Goal: Task Accomplishment & Management: Use online tool/utility

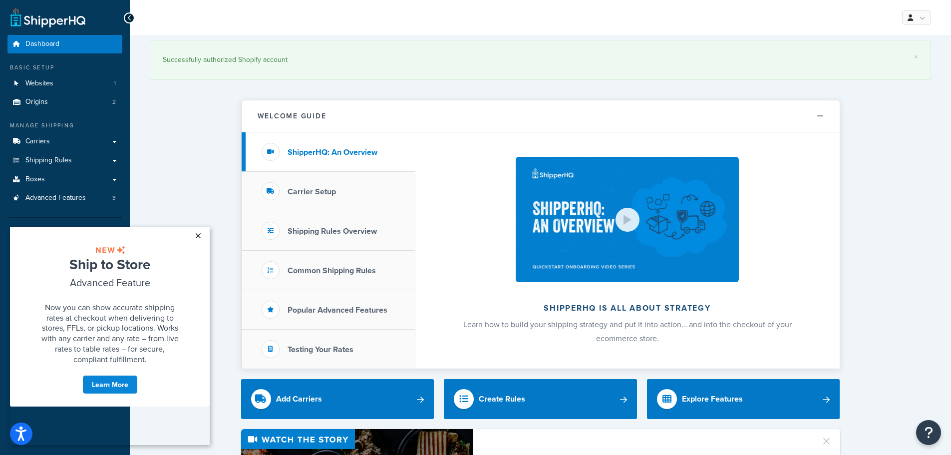
drag, startPoint x: 199, startPoint y: 234, endPoint x: 190, endPoint y: 229, distance: 10.3
click at [198, 234] on link "×" at bounding box center [197, 236] width 17 height 18
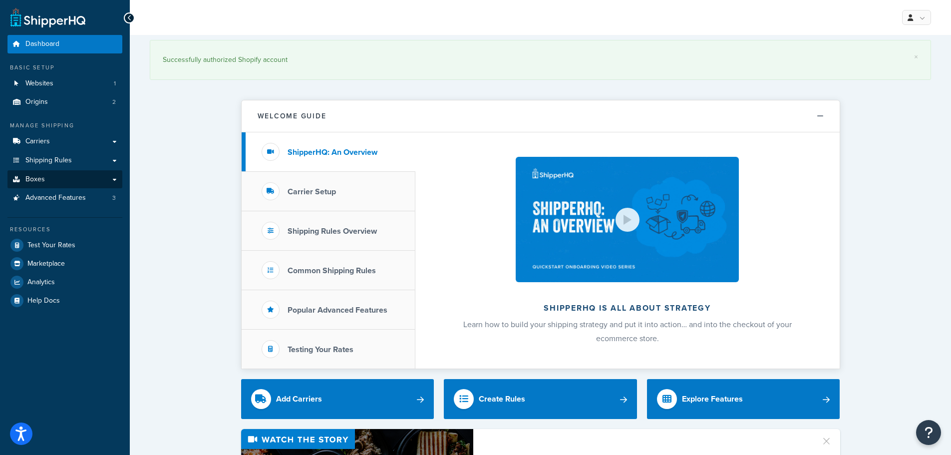
click at [44, 178] on link "Boxes" at bounding box center [64, 179] width 115 height 18
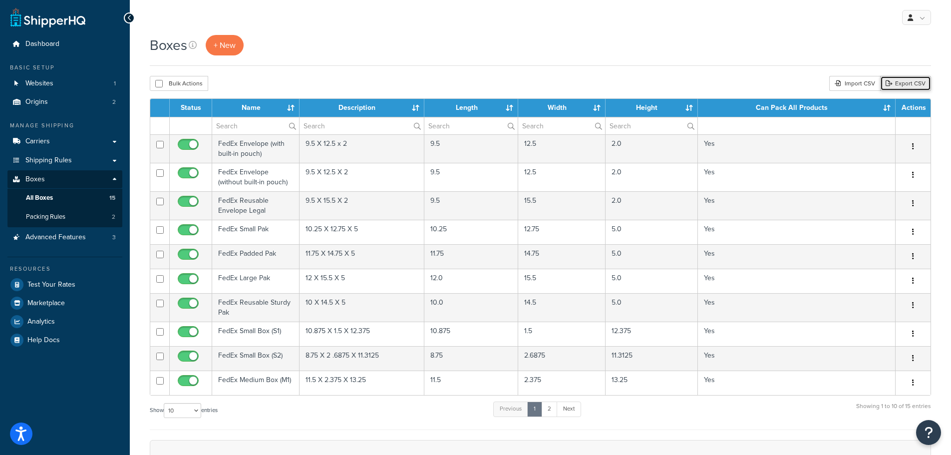
click at [903, 82] on link "Export CSV" at bounding box center [905, 83] width 51 height 15
